Goal: Task Accomplishment & Management: Complete application form

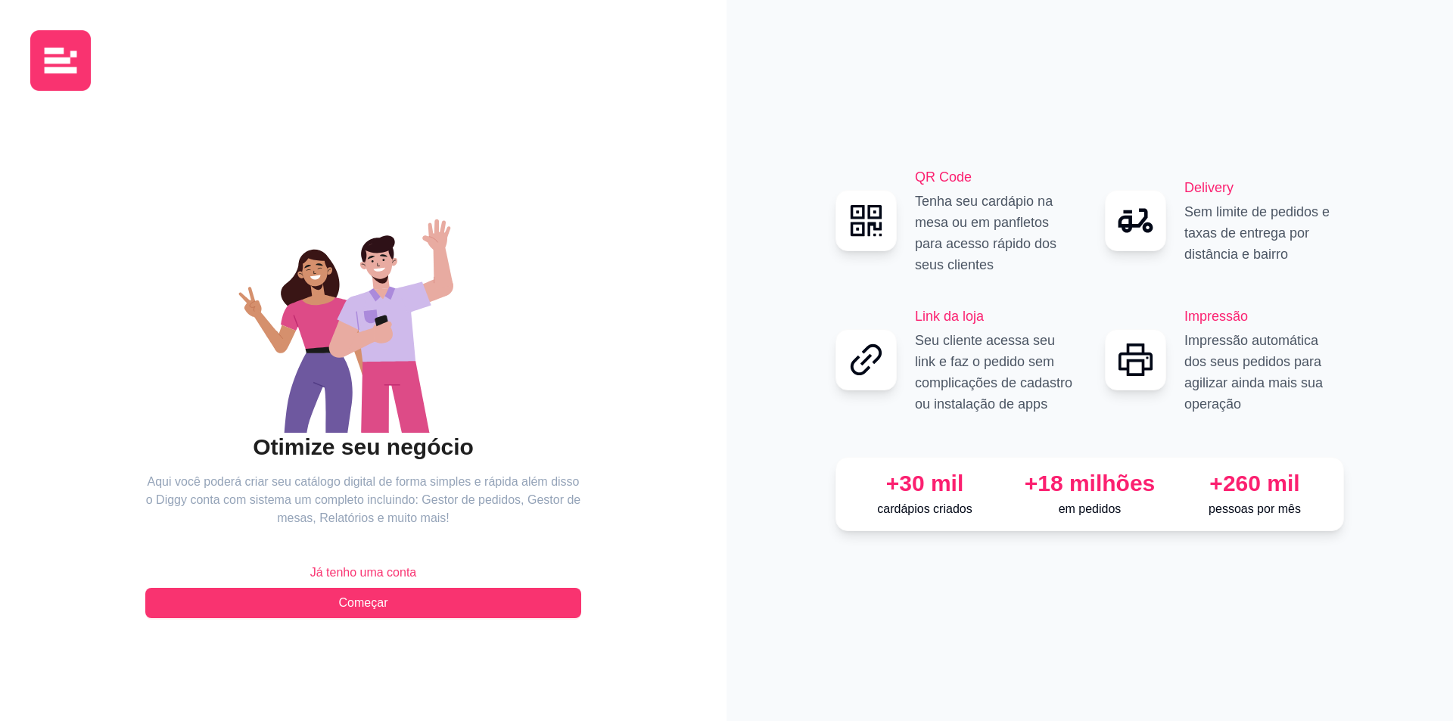
click at [350, 577] on span "Já tenho uma conta" at bounding box center [363, 573] width 107 height 18
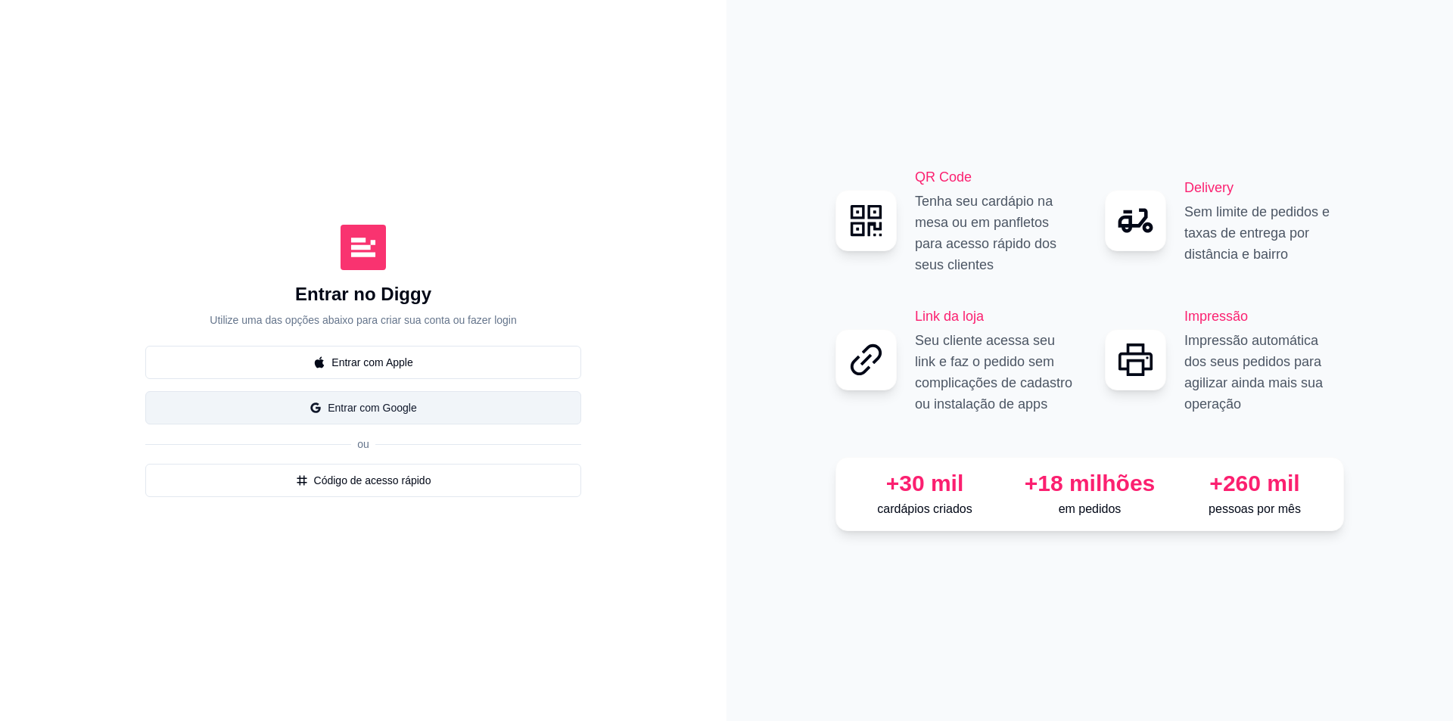
click at [362, 410] on button "Entrar com Google" at bounding box center [363, 407] width 436 height 33
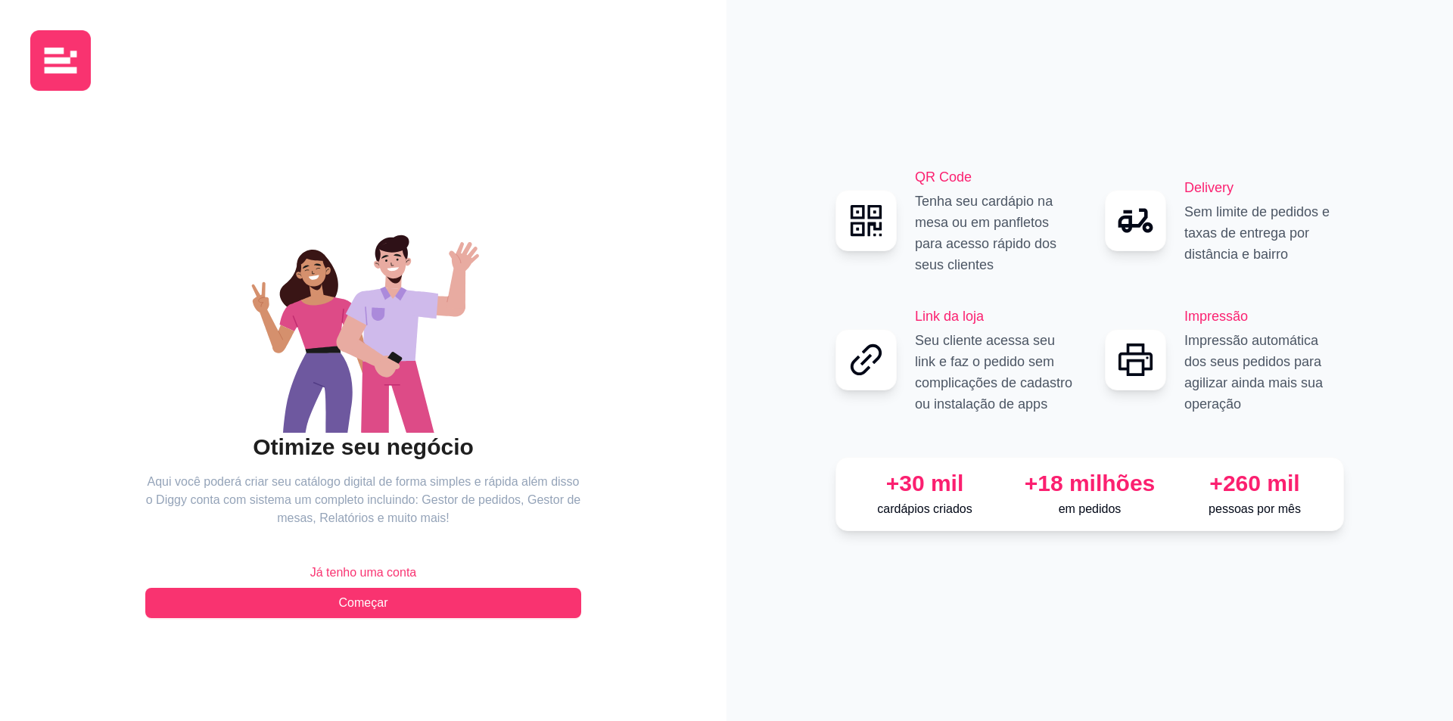
click at [370, 568] on span "Já tenho uma conta" at bounding box center [363, 573] width 107 height 18
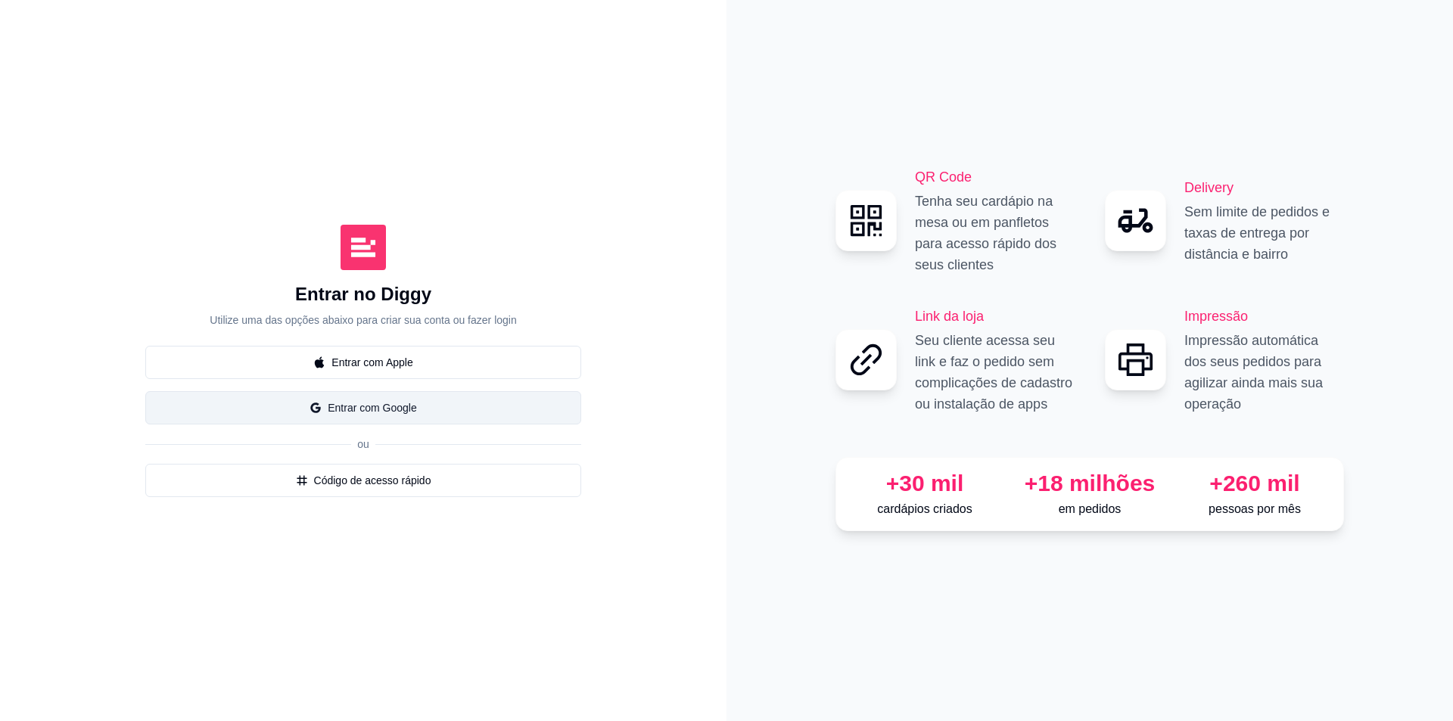
click at [387, 415] on button "Entrar com Google" at bounding box center [363, 407] width 436 height 33
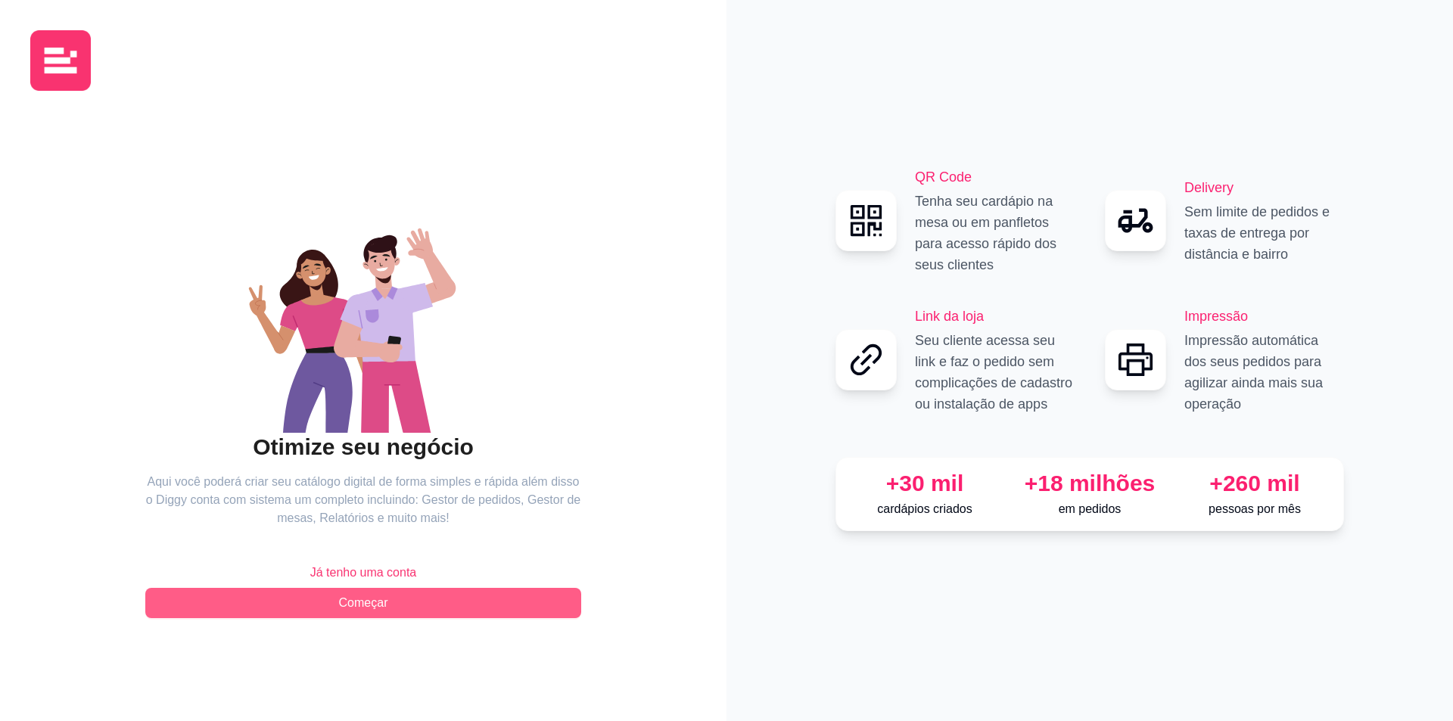
click at [408, 600] on button "Começar" at bounding box center [363, 603] width 436 height 30
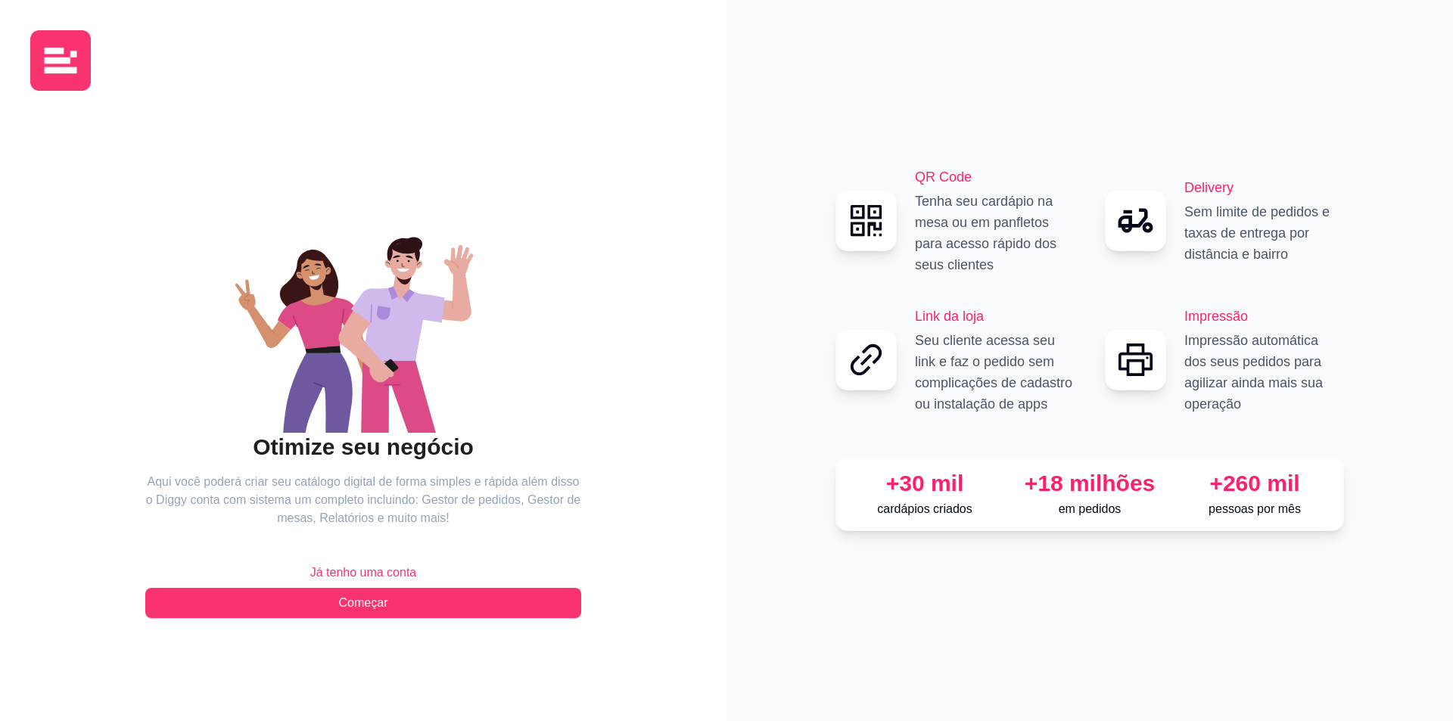
click at [356, 569] on span "Já tenho uma conta" at bounding box center [363, 573] width 107 height 18
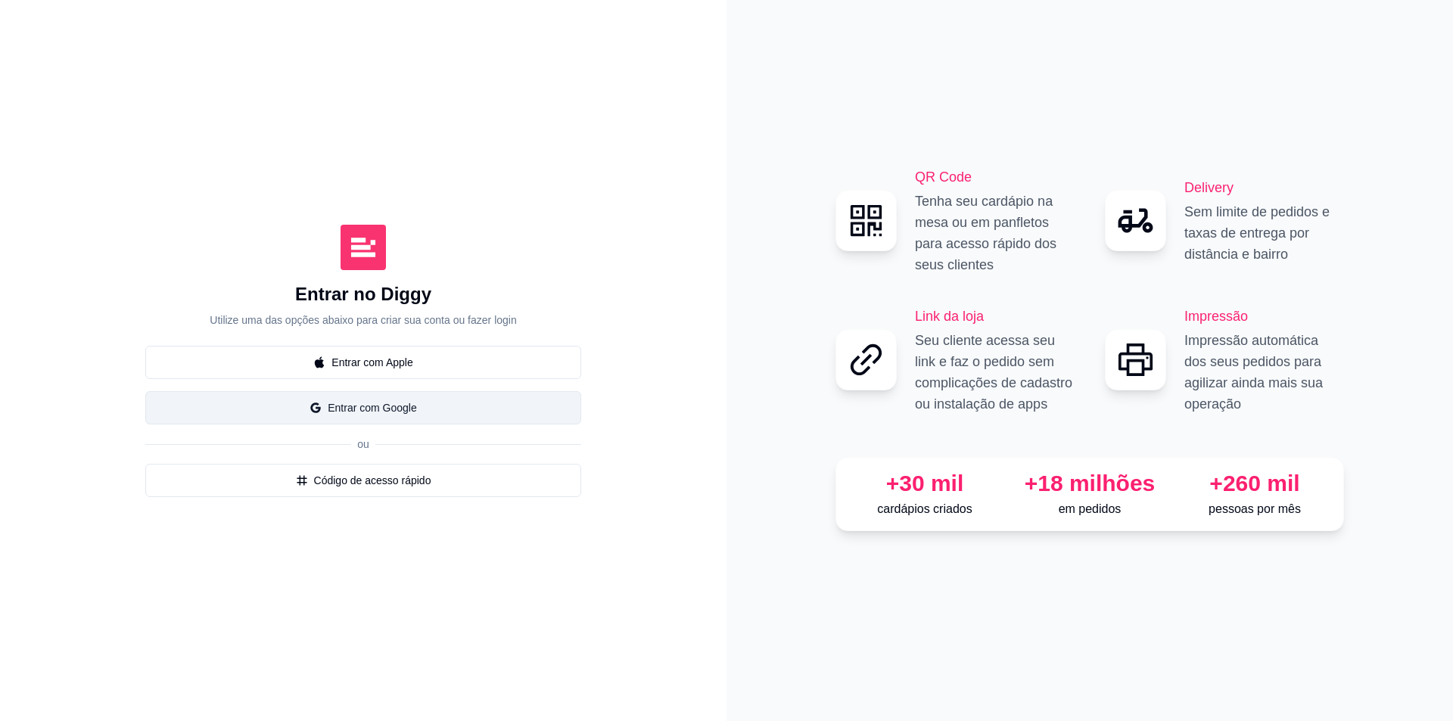
click at [448, 411] on button "Entrar com Google" at bounding box center [363, 407] width 436 height 33
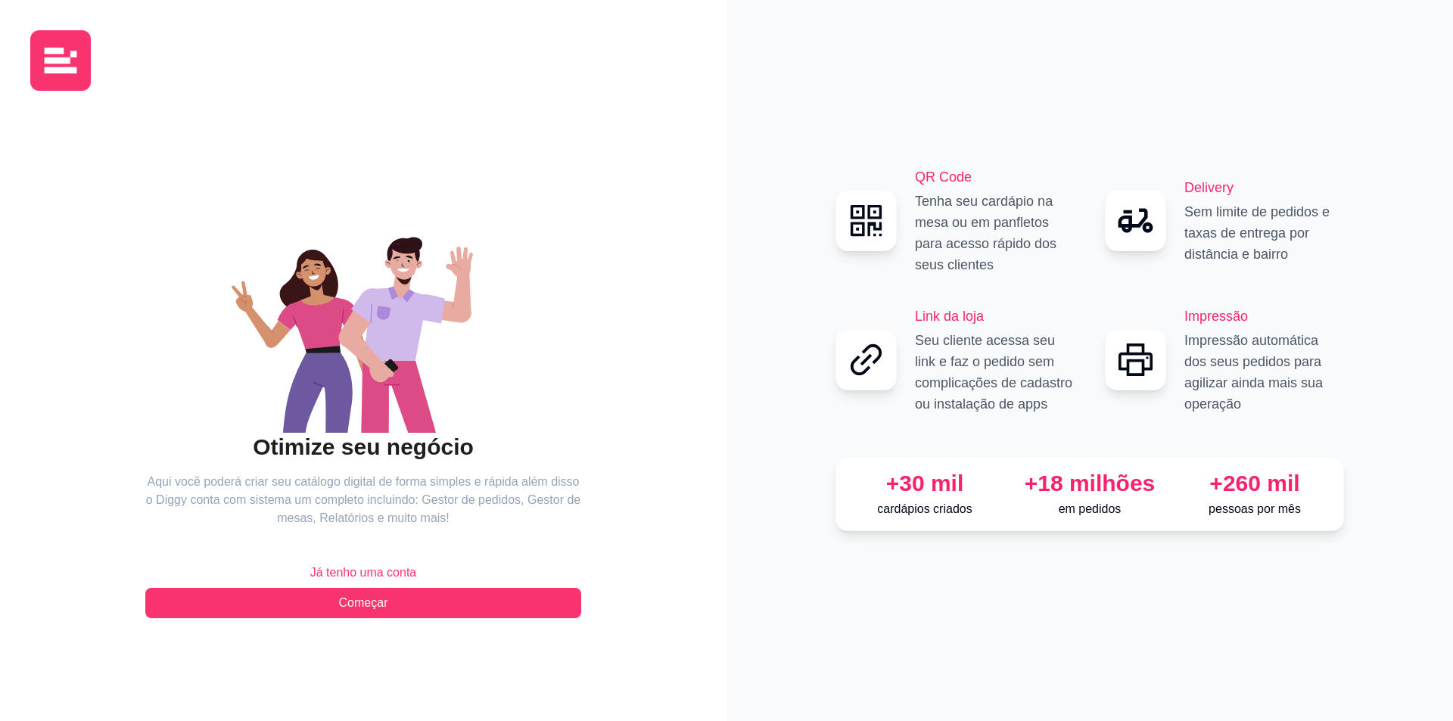
click at [365, 567] on span "Já tenho uma conta" at bounding box center [363, 573] width 107 height 18
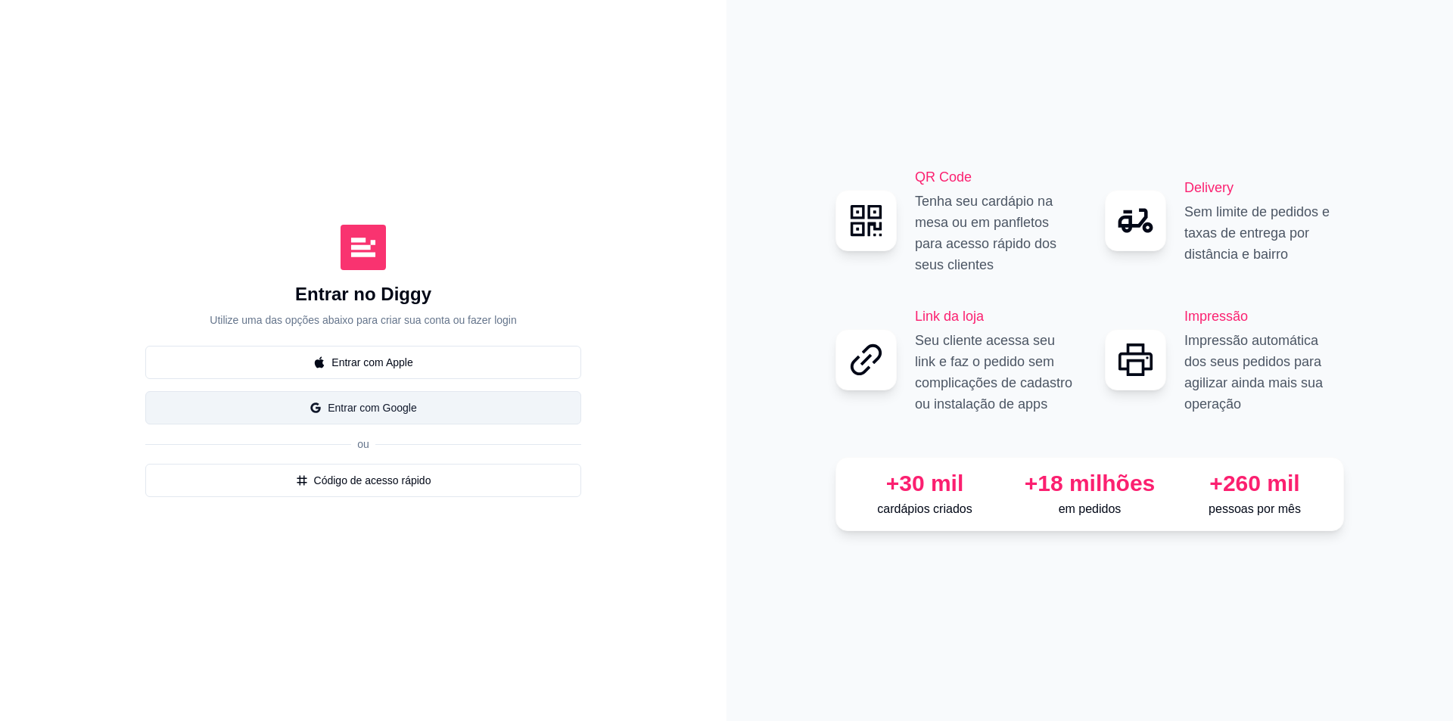
click at [413, 415] on button "Entrar com Google" at bounding box center [363, 407] width 436 height 33
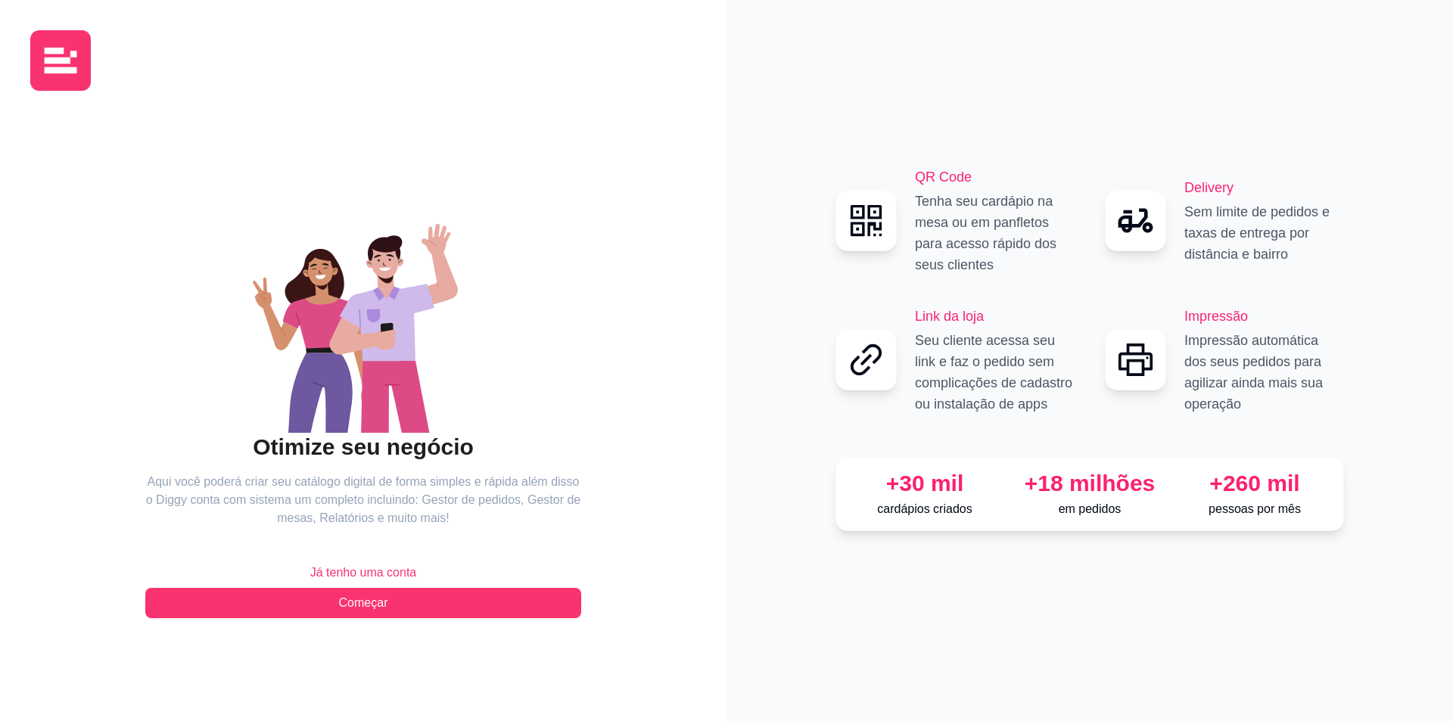
drag, startPoint x: 402, startPoint y: 550, endPoint x: 386, endPoint y: 567, distance: 24.1
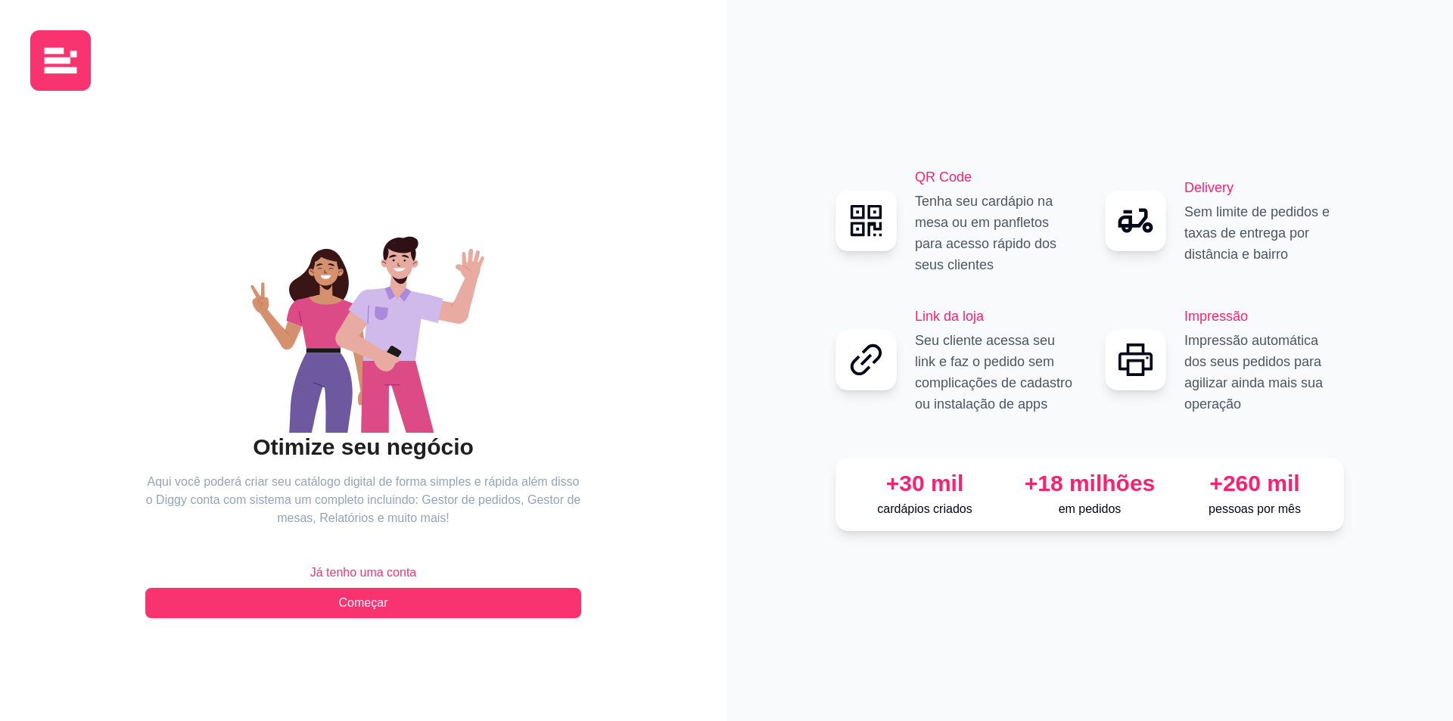
drag, startPoint x: 386, startPoint y: 567, endPoint x: 349, endPoint y: 565, distance: 37.1
click at [353, 562] on button "Já tenho uma conta" at bounding box center [363, 573] width 436 height 30
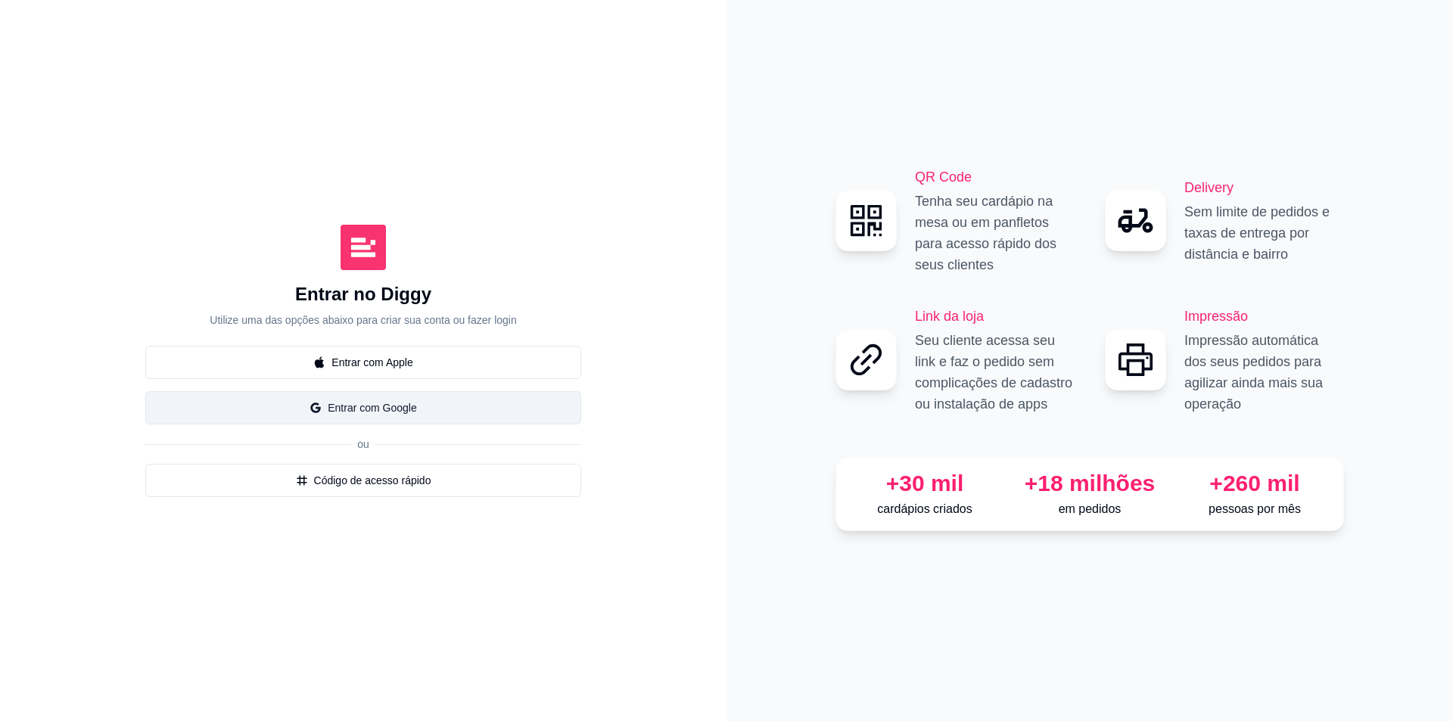
click at [415, 396] on button "Entrar com Google" at bounding box center [363, 407] width 436 height 33
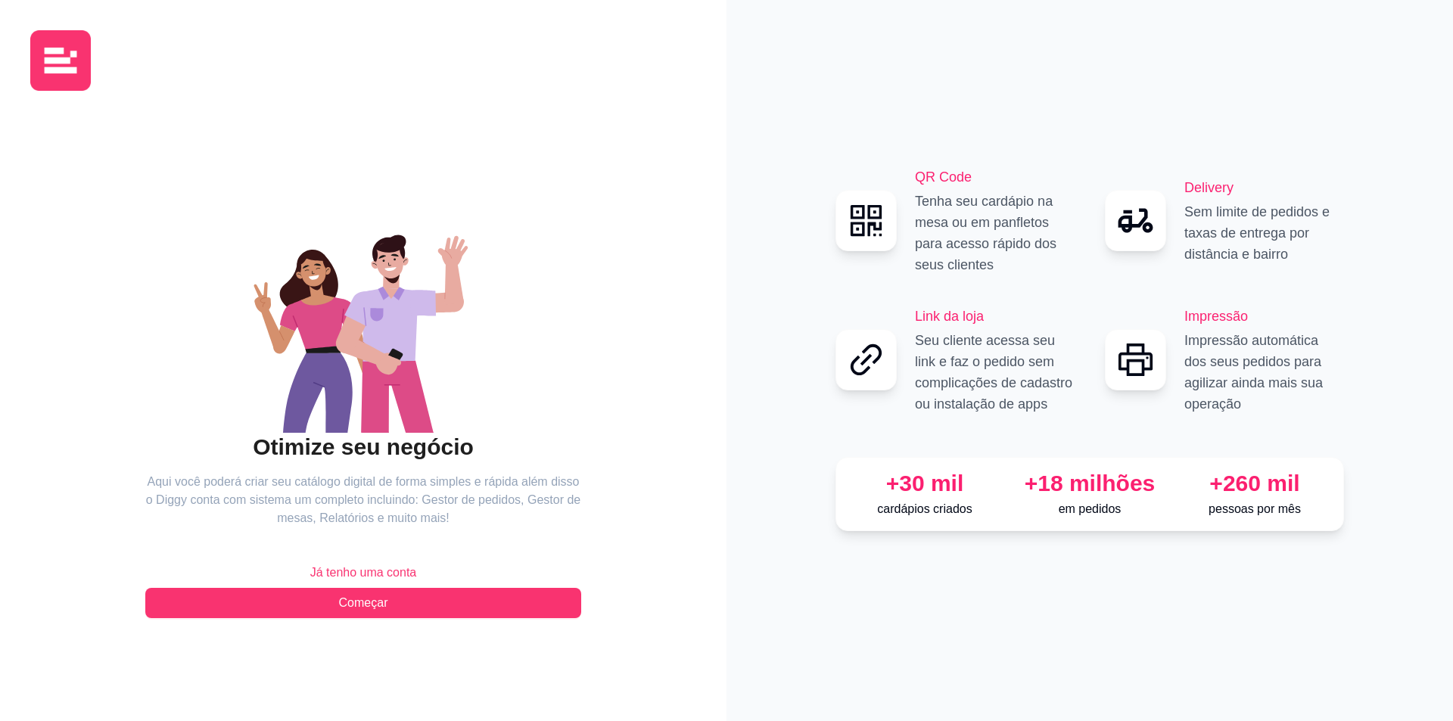
click at [375, 571] on span "Já tenho uma conta" at bounding box center [363, 573] width 107 height 18
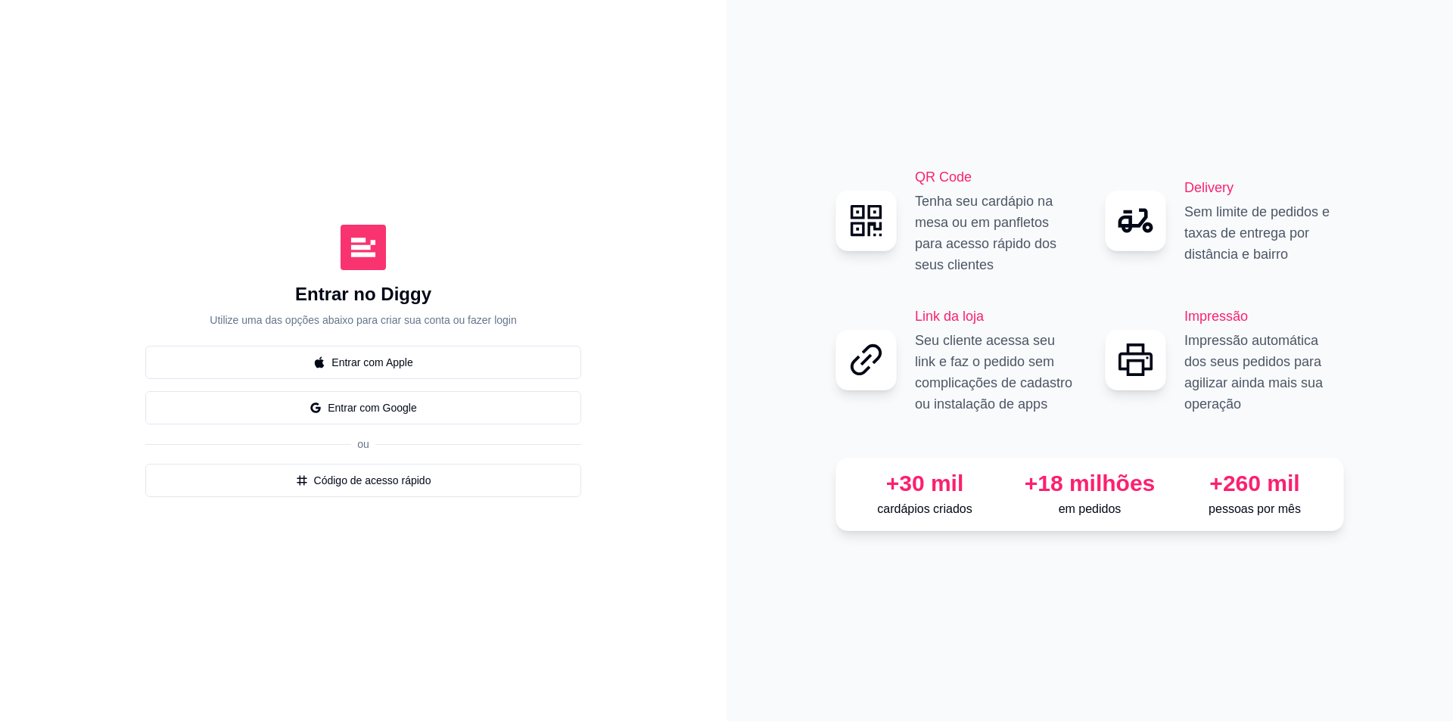
click at [392, 408] on button "Entrar com Google" at bounding box center [363, 407] width 436 height 33
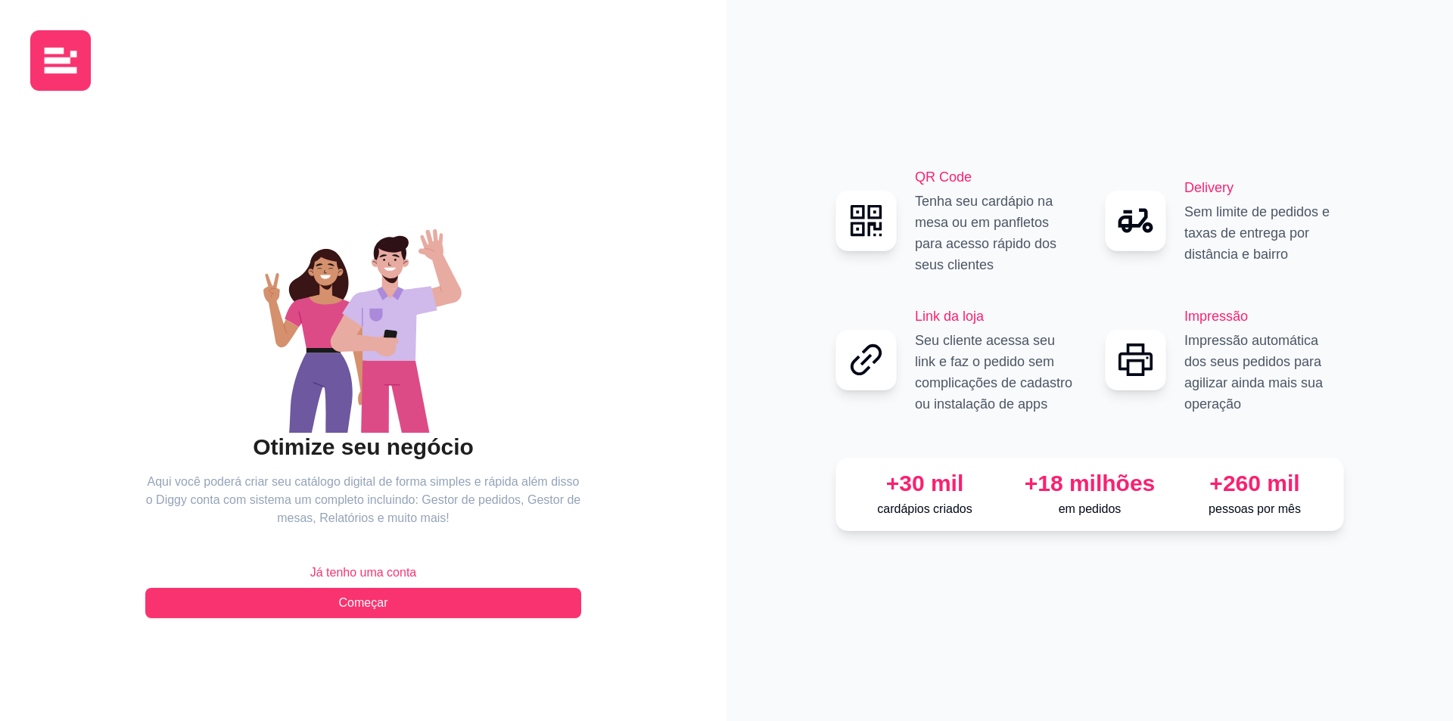
click at [45, 43] on img at bounding box center [60, 60] width 61 height 61
click at [47, 43] on img at bounding box center [60, 60] width 61 height 61
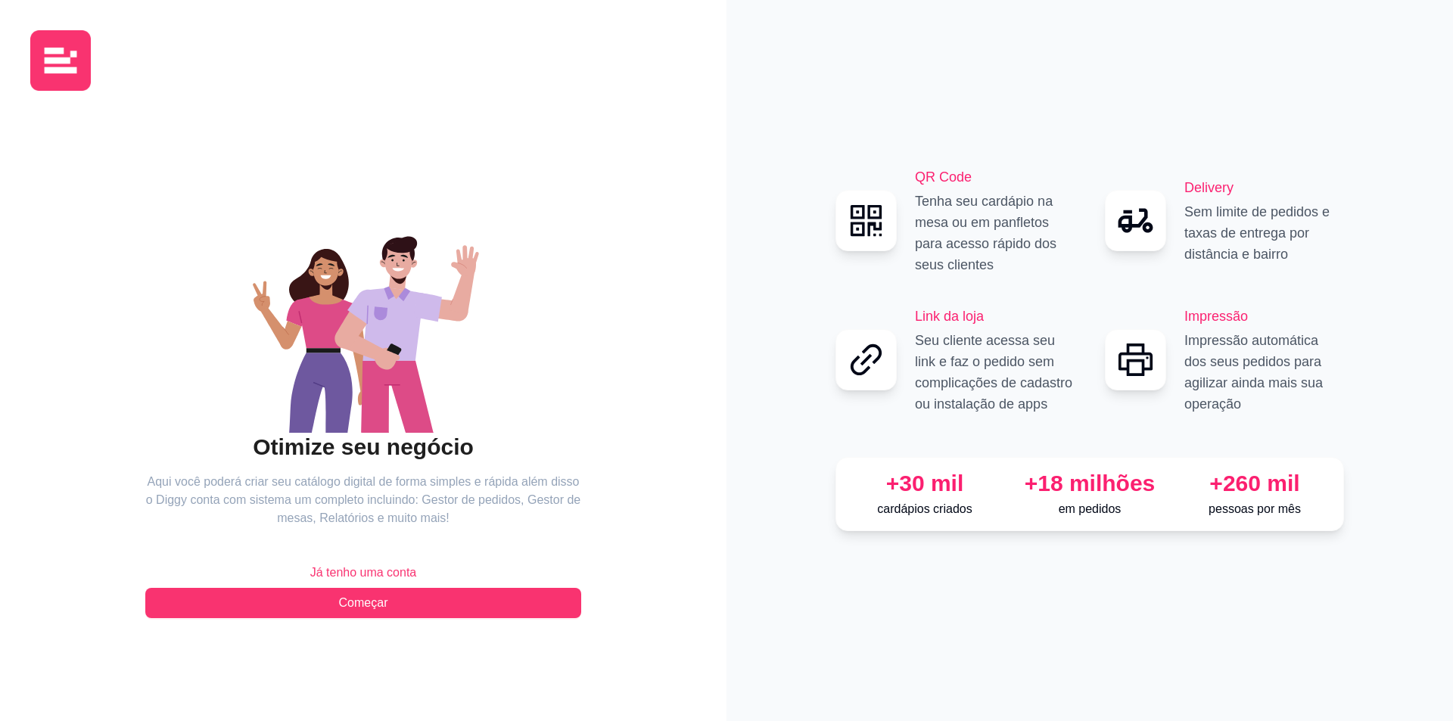
click at [47, 43] on img at bounding box center [60, 60] width 61 height 61
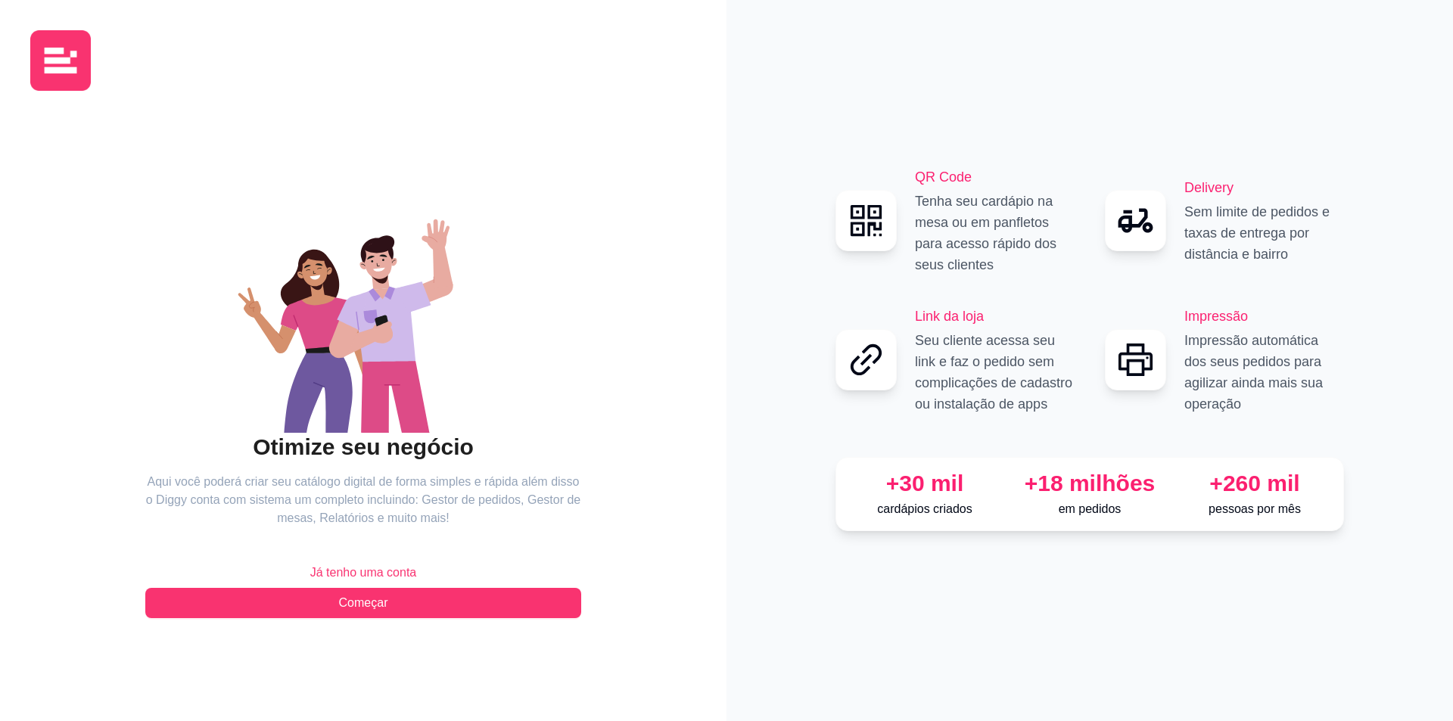
click at [875, 377] on icon at bounding box center [866, 360] width 42 height 42
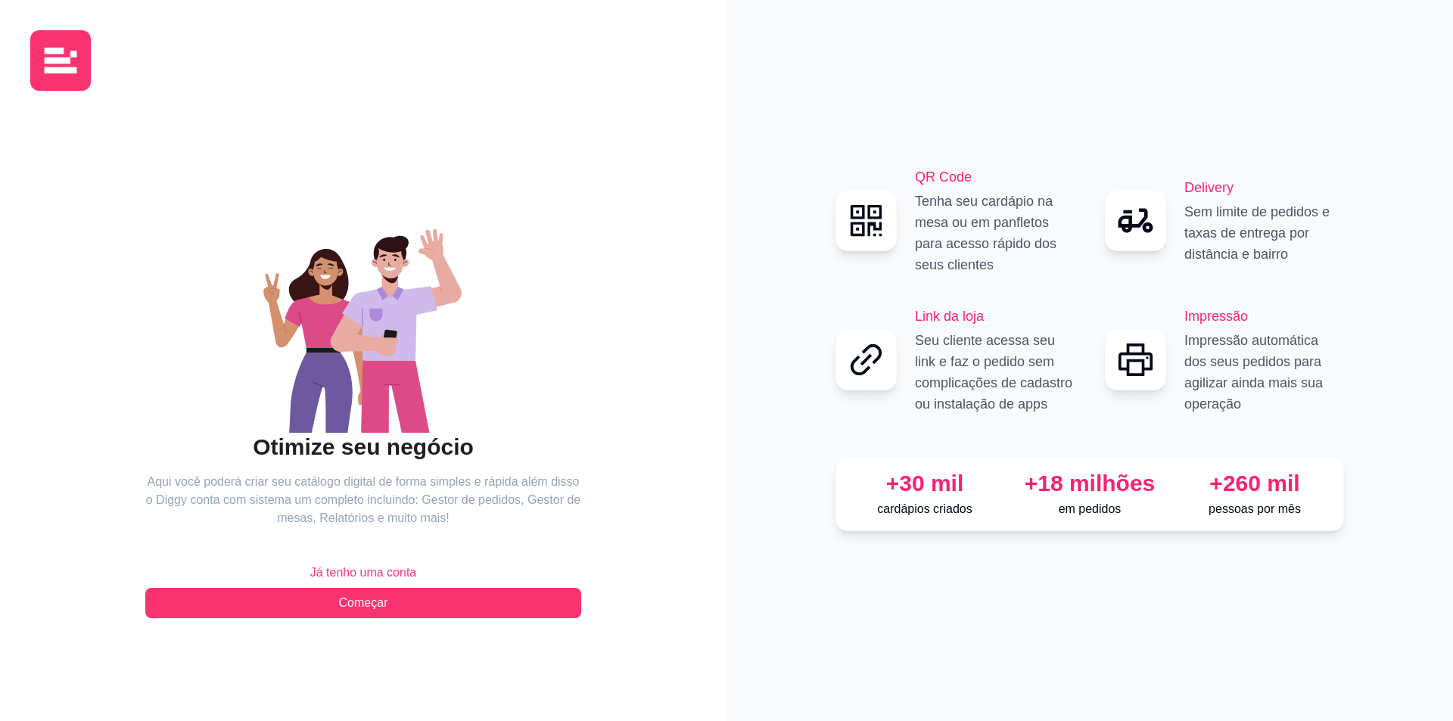
click at [924, 477] on div "+30 mil" at bounding box center [924, 483] width 153 height 27
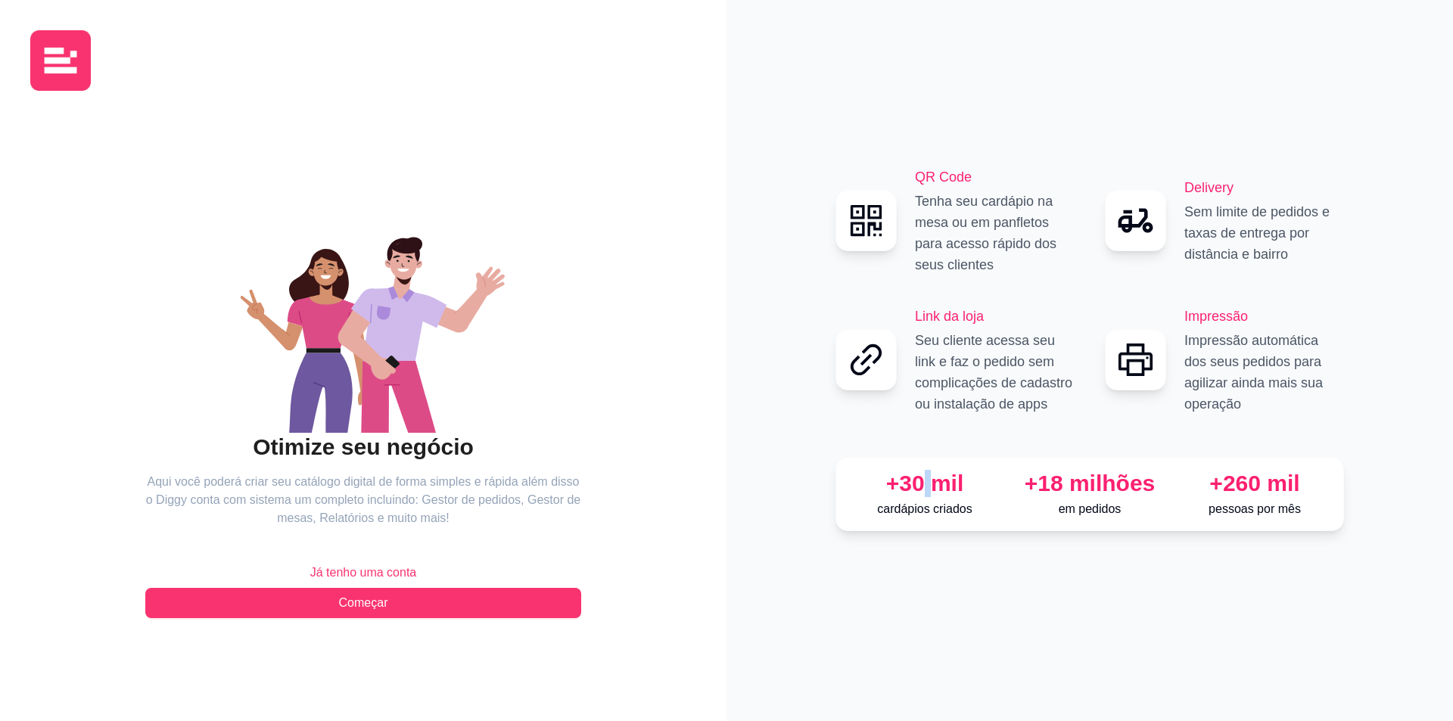
click at [924, 478] on div "+30 mil" at bounding box center [924, 483] width 153 height 27
drag, startPoint x: 924, startPoint y: 478, endPoint x: 848, endPoint y: 505, distance: 80.2
click at [925, 478] on div "+30 mil" at bounding box center [924, 483] width 153 height 27
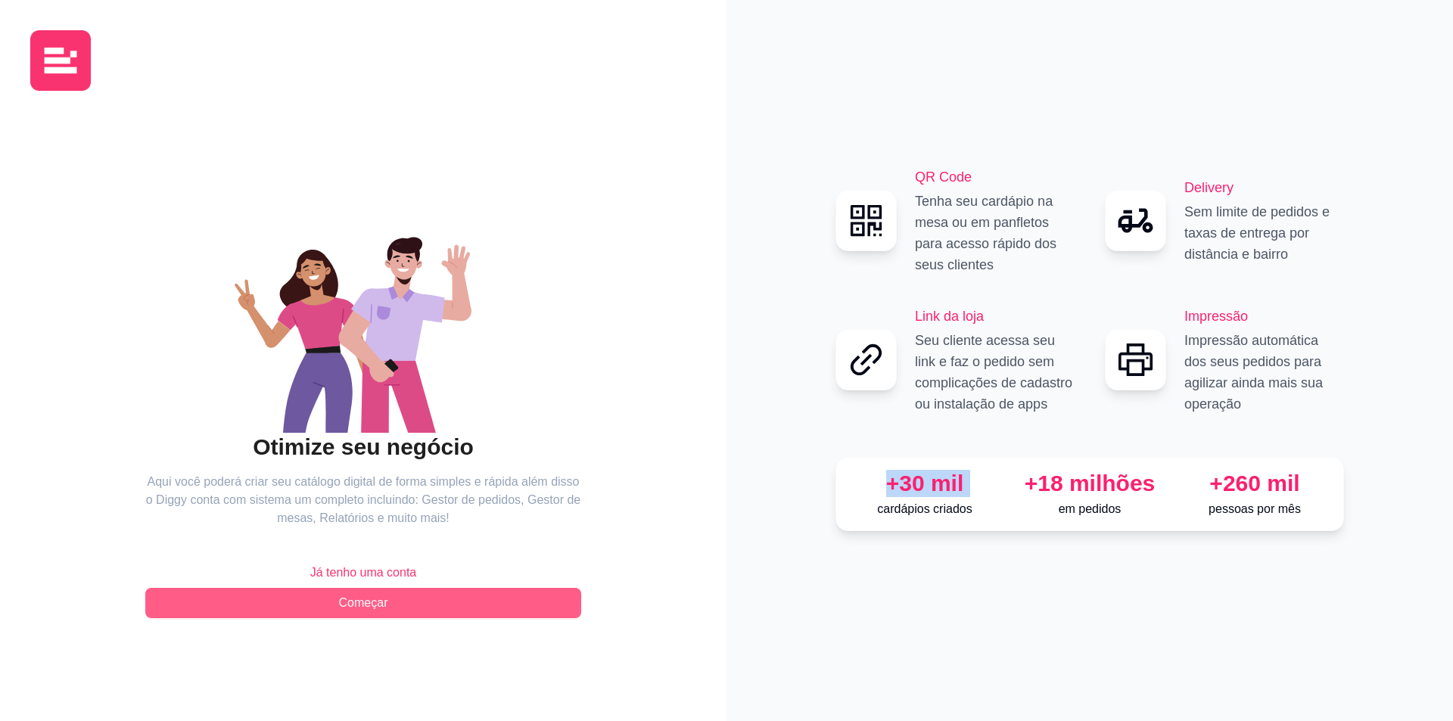
click at [392, 602] on button "Começar" at bounding box center [363, 603] width 436 height 30
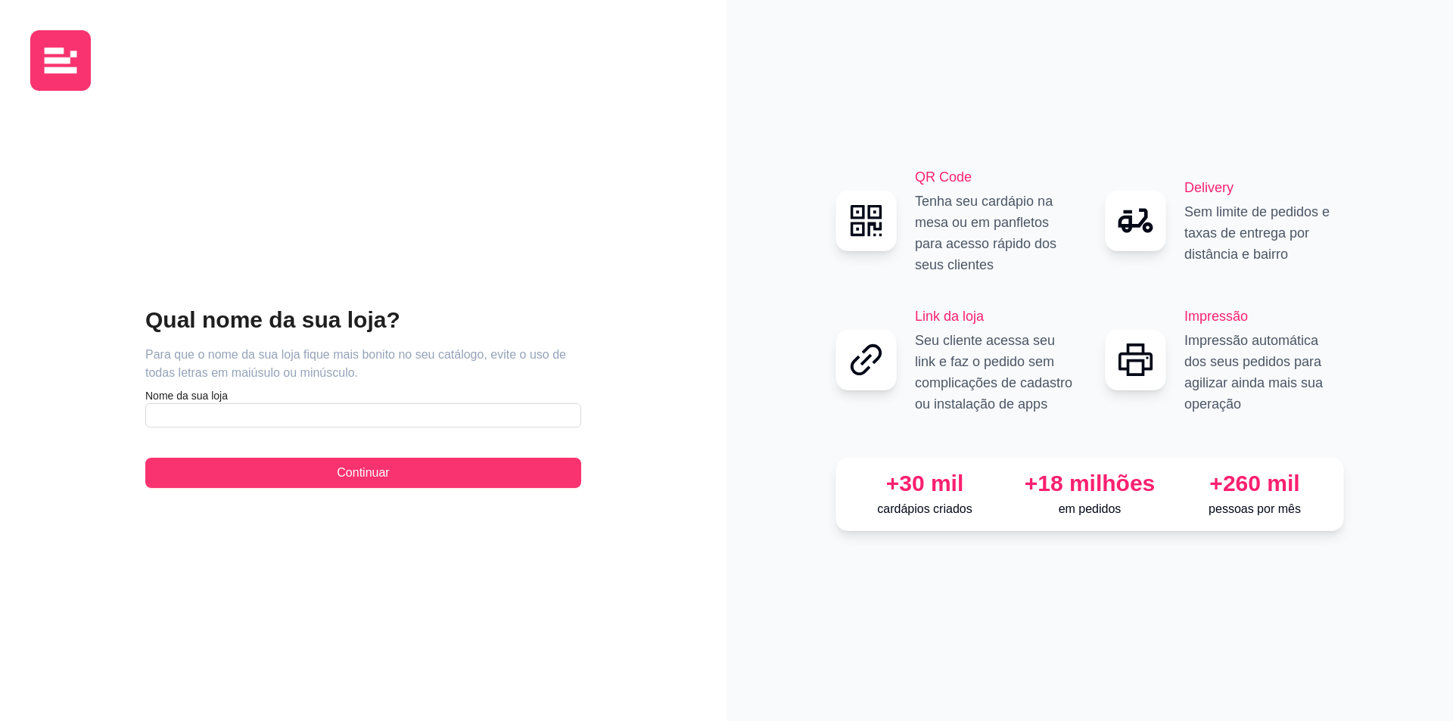
click at [298, 402] on article "Nome da sua loja" at bounding box center [363, 395] width 436 height 15
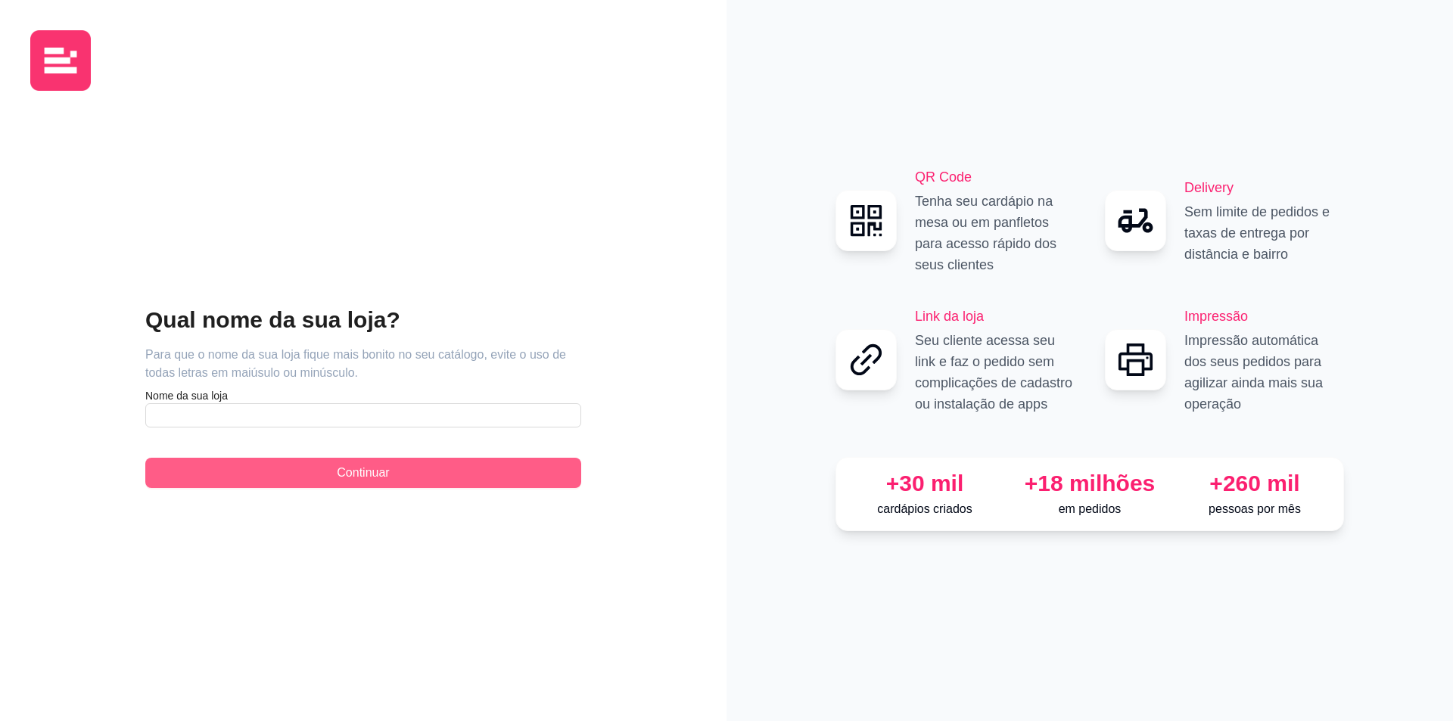
click at [340, 468] on span "Continuar" at bounding box center [363, 473] width 52 height 18
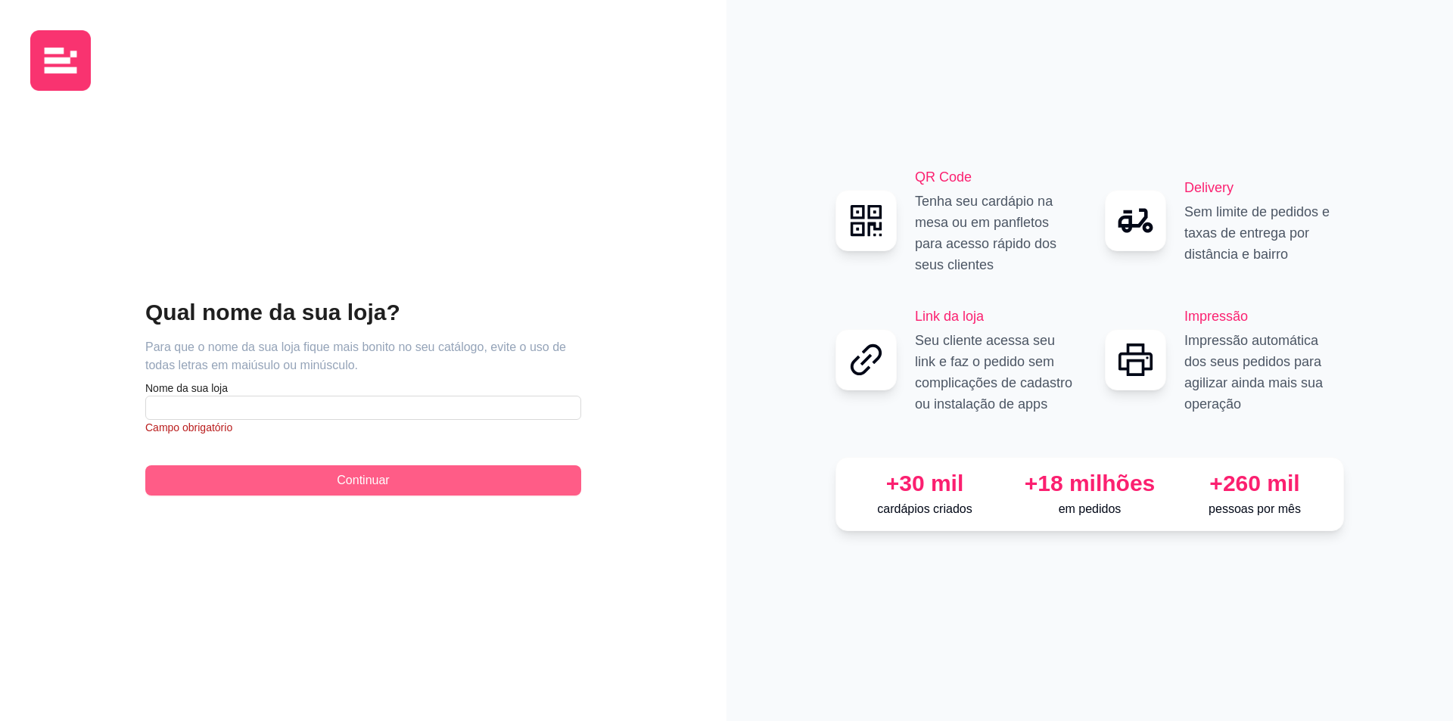
click at [347, 486] on span "Continuar" at bounding box center [363, 480] width 52 height 18
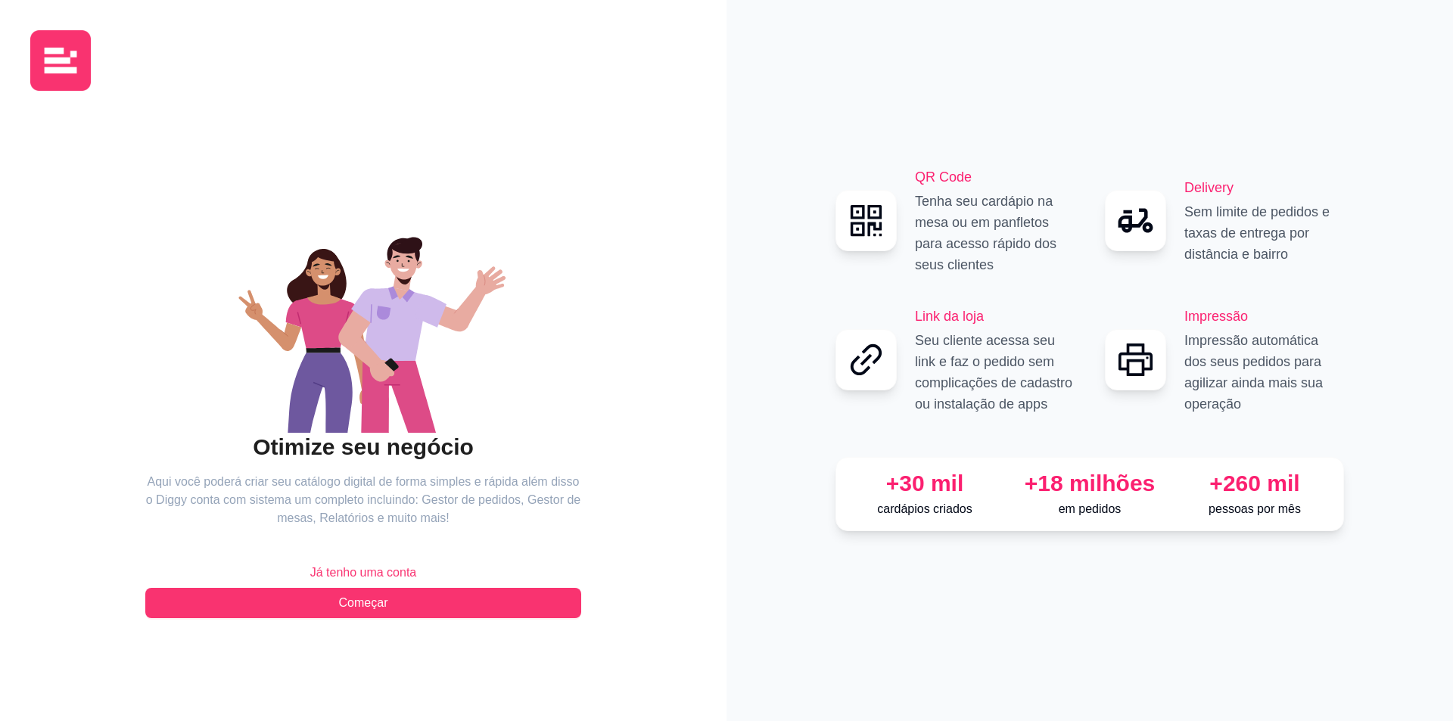
click at [342, 565] on span "Já tenho uma conta" at bounding box center [363, 573] width 107 height 18
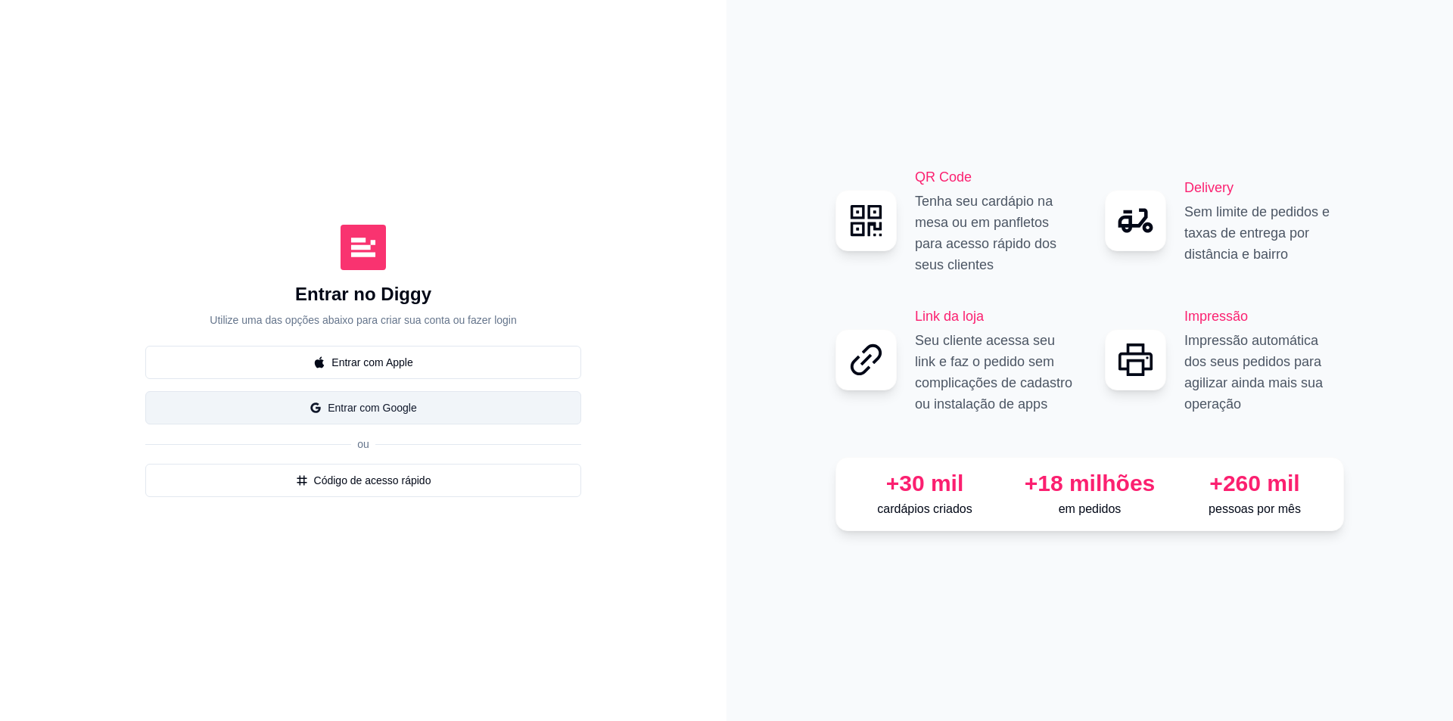
click at [392, 406] on button "Entrar com Google" at bounding box center [363, 407] width 436 height 33
